Goal: Use online tool/utility: Utilize a website feature to perform a specific function

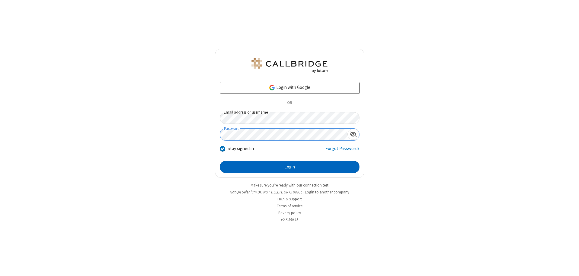
click at [289, 167] on button "Login" at bounding box center [290, 167] width 140 height 12
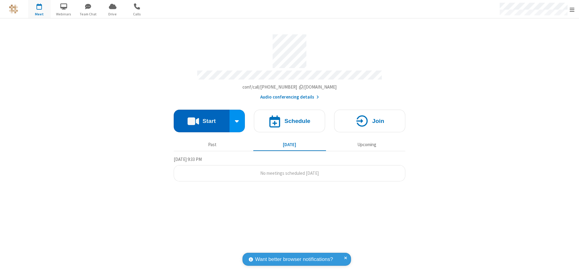
click at [201, 118] on button "Start" at bounding box center [202, 121] width 56 height 23
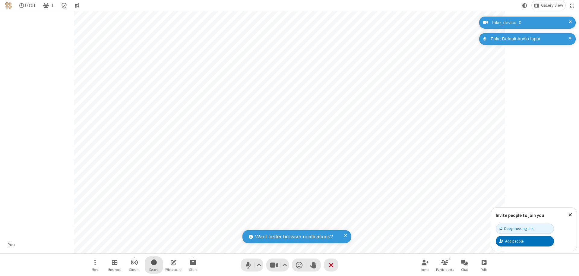
click at [154, 265] on span "Start recording" at bounding box center [154, 263] width 6 height 8
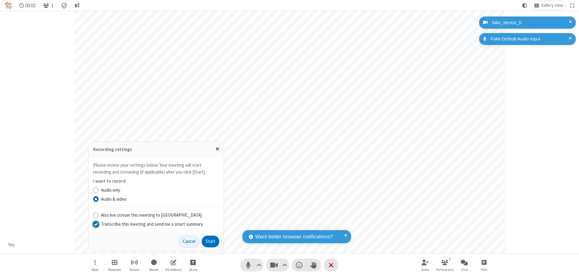
click at [96, 224] on input "Transcribe this meeting and send me a smart summary" at bounding box center [96, 224] width 6 height 6
click at [210, 242] on button "Start" at bounding box center [210, 242] width 17 height 12
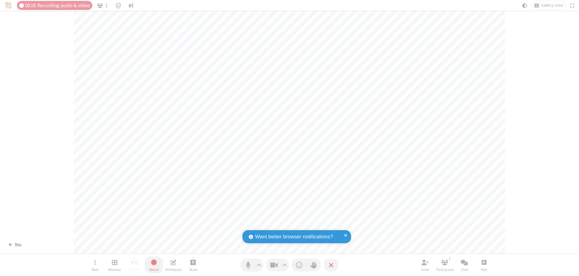
click at [154, 265] on span "Stop recording" at bounding box center [153, 263] width 7 height 8
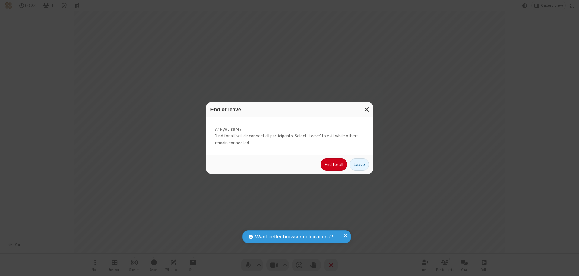
click at [334, 165] on button "End for all" at bounding box center [334, 165] width 27 height 12
